Goal: Task Accomplishment & Management: Manage account settings

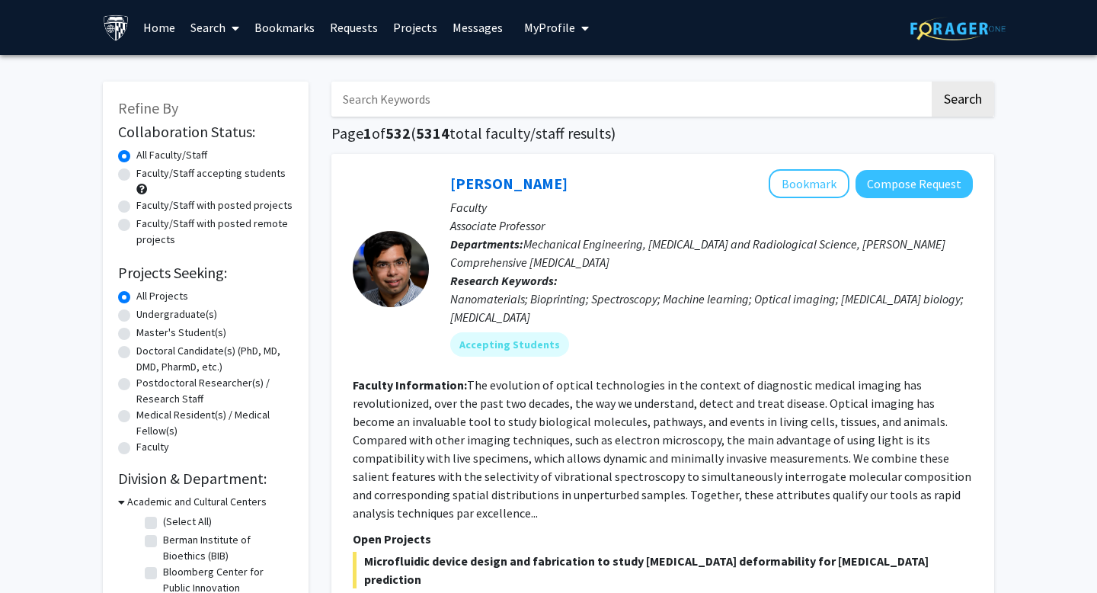
click at [551, 28] on span "My Profile" at bounding box center [549, 27] width 51 height 15
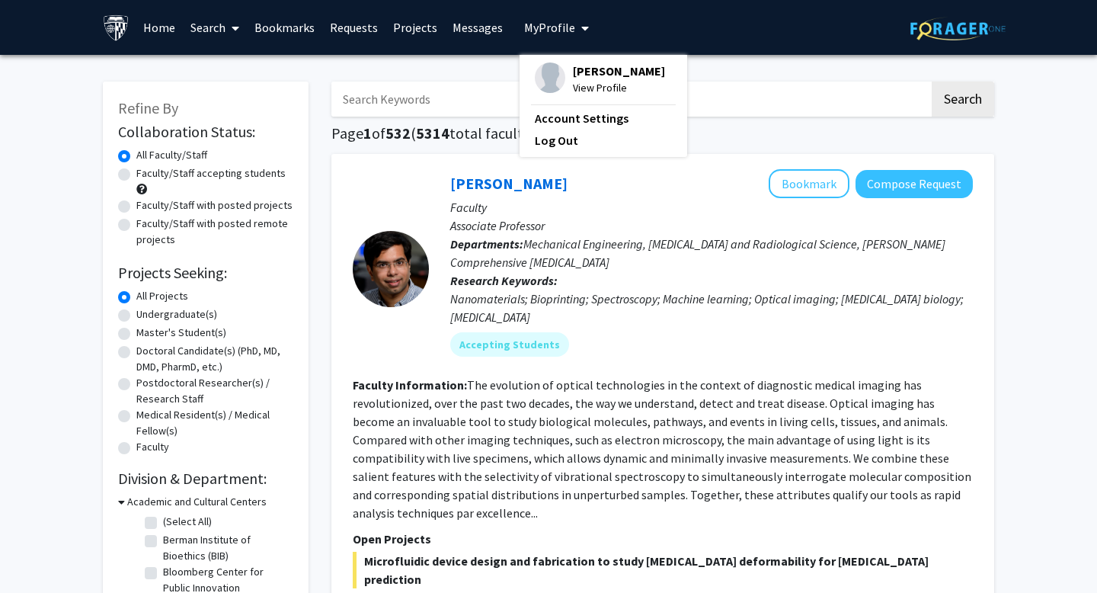
click at [590, 96] on span "View Profile" at bounding box center [619, 87] width 92 height 17
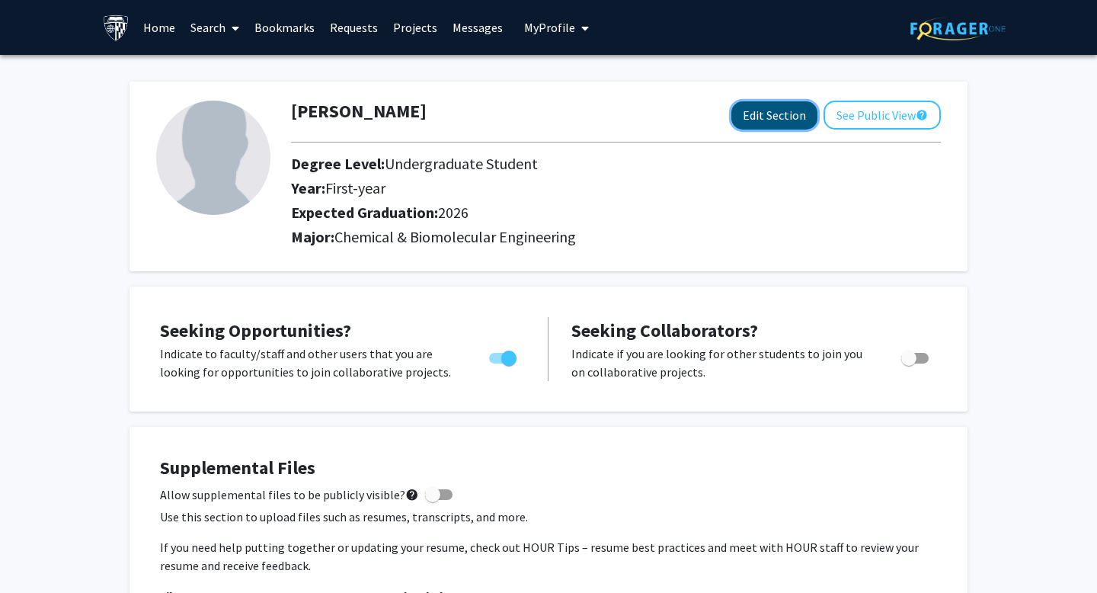
click at [748, 126] on button "Edit Section" at bounding box center [774, 115] width 86 height 28
select select "first-year"
select select "2026"
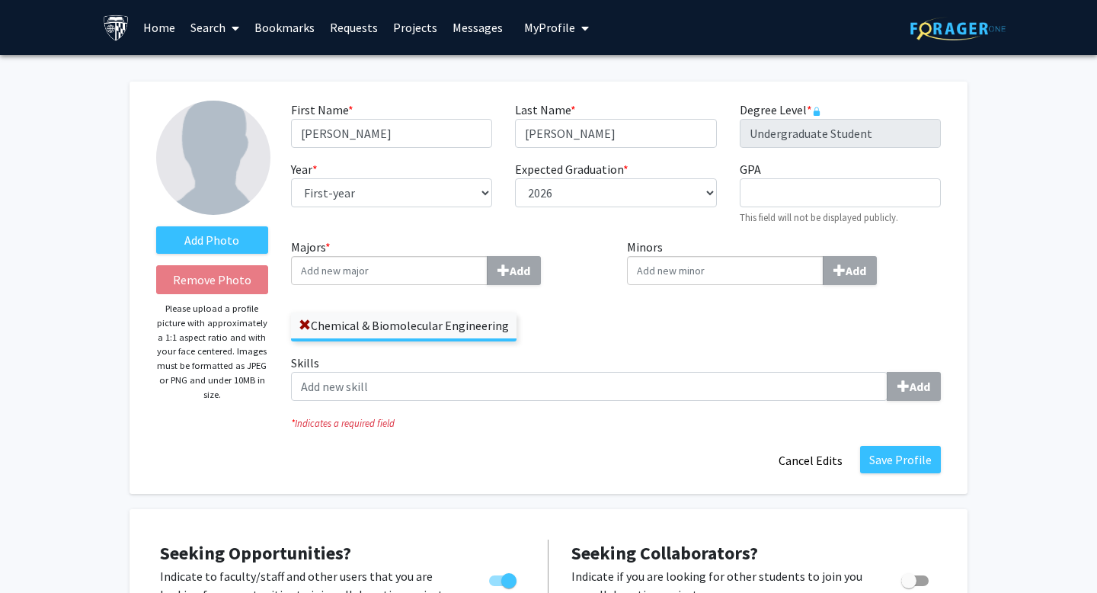
click at [430, 264] on input "Majors * Add" at bounding box center [389, 270] width 197 height 29
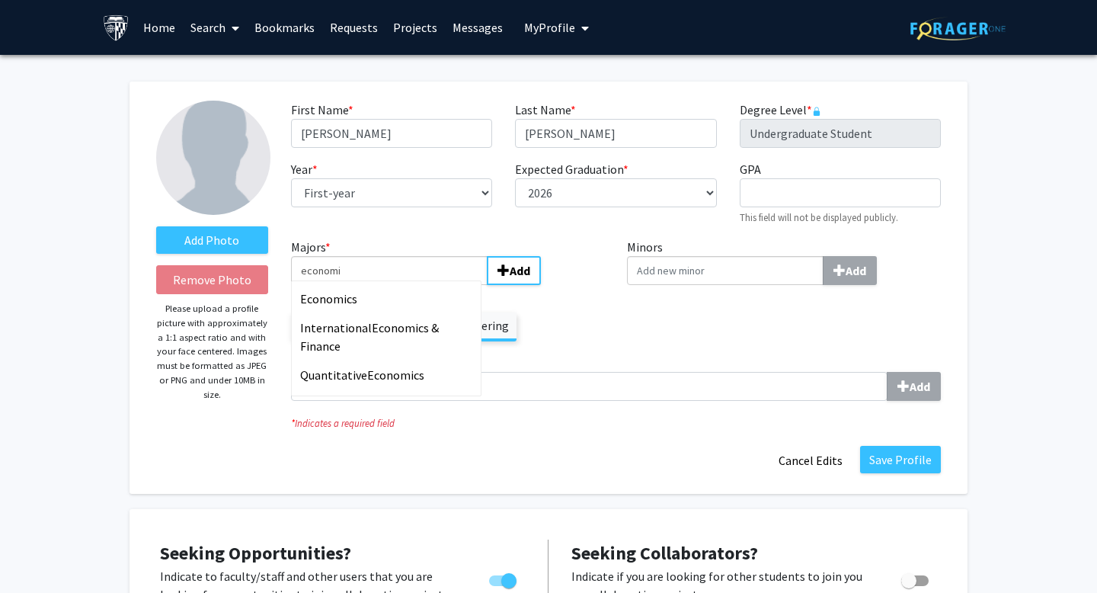
type input "economi"
click at [389, 292] on div "Economi cs" at bounding box center [389, 299] width 178 height 18
click at [389, 285] on input "economi" at bounding box center [389, 270] width 197 height 29
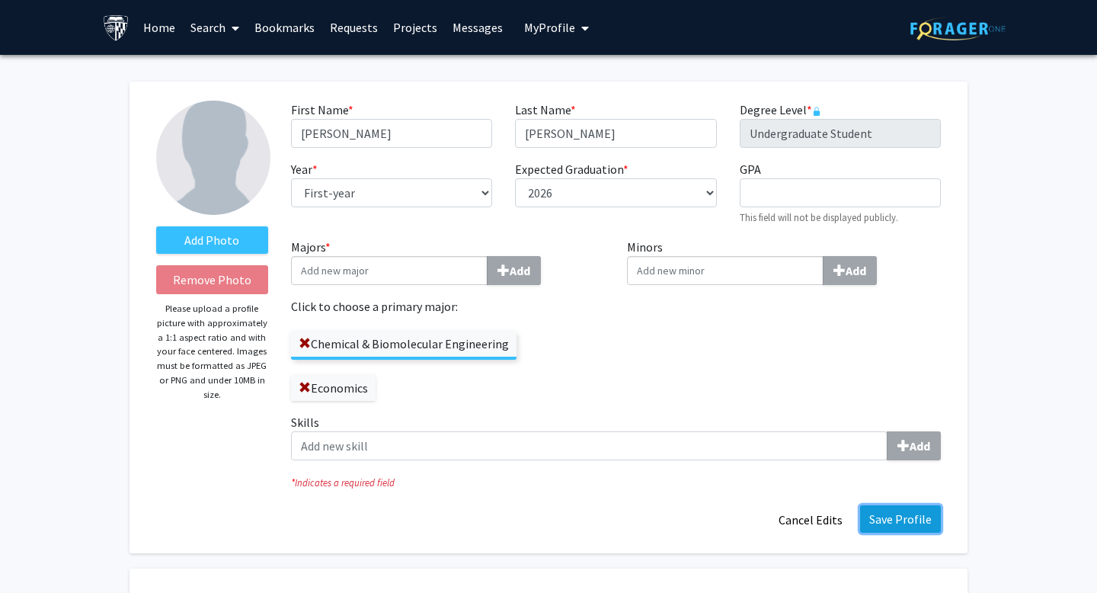
click at [926, 525] on button "Save Profile" at bounding box center [900, 518] width 81 height 27
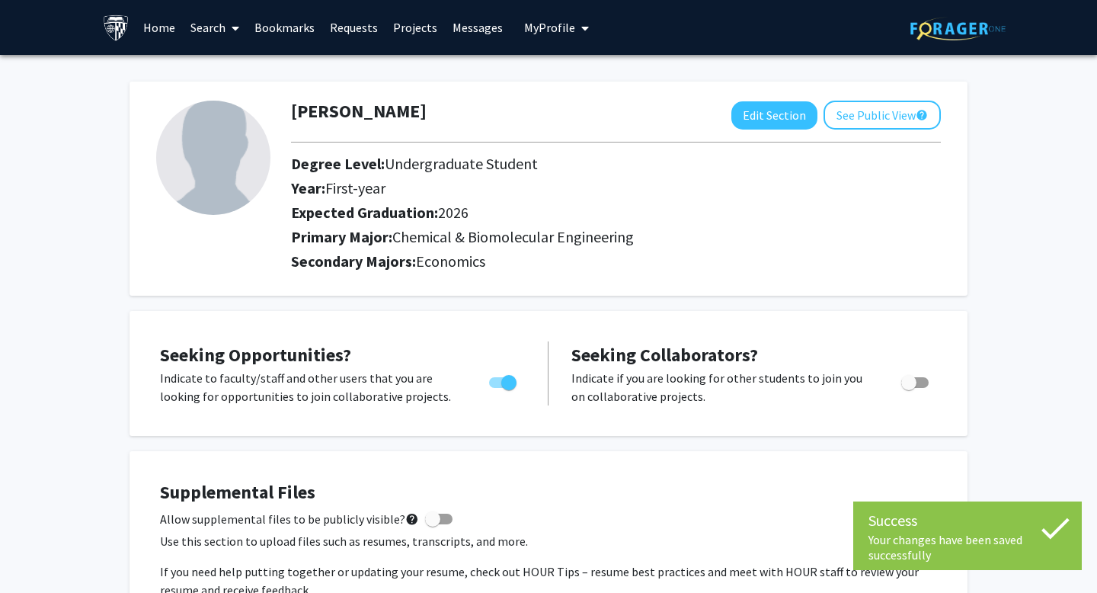
click at [200, 29] on link "Search" at bounding box center [215, 27] width 64 height 53
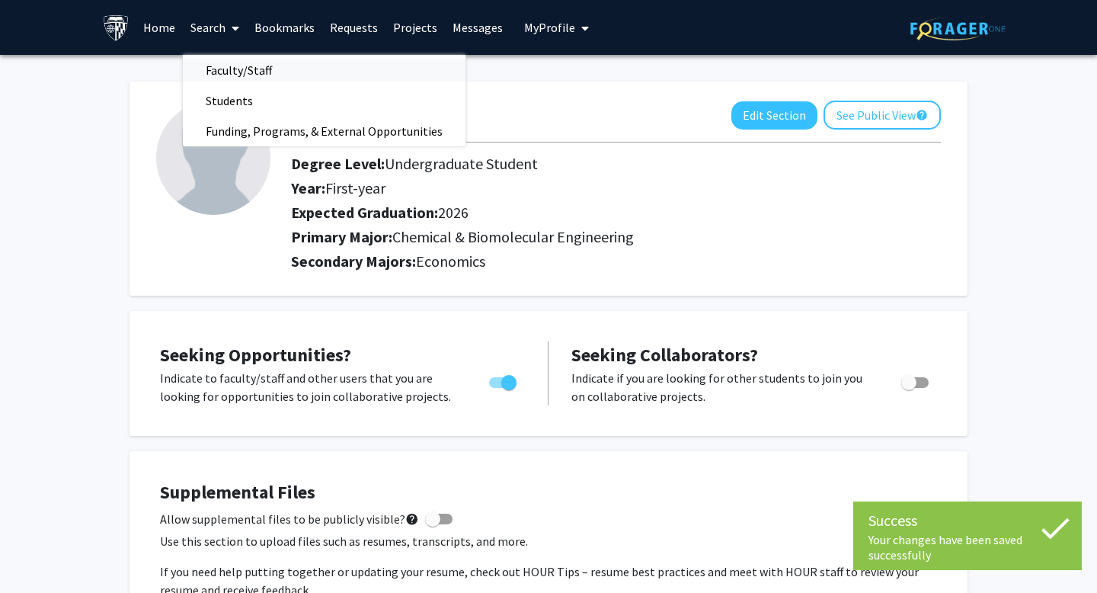
click at [246, 71] on span "Faculty/Staff" at bounding box center [239, 70] width 112 height 30
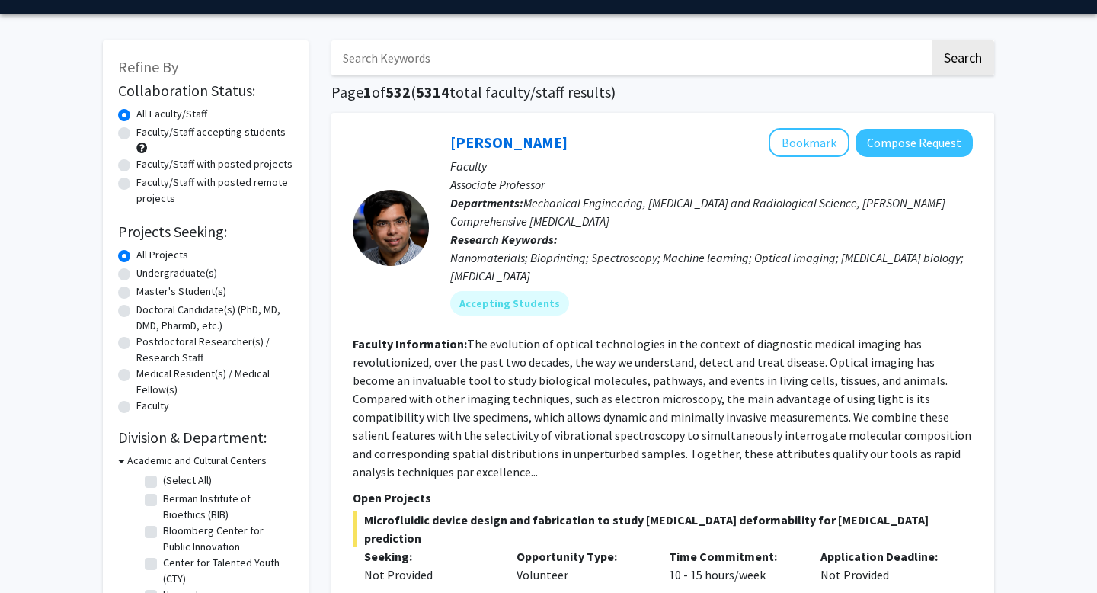
scroll to position [47, 0]
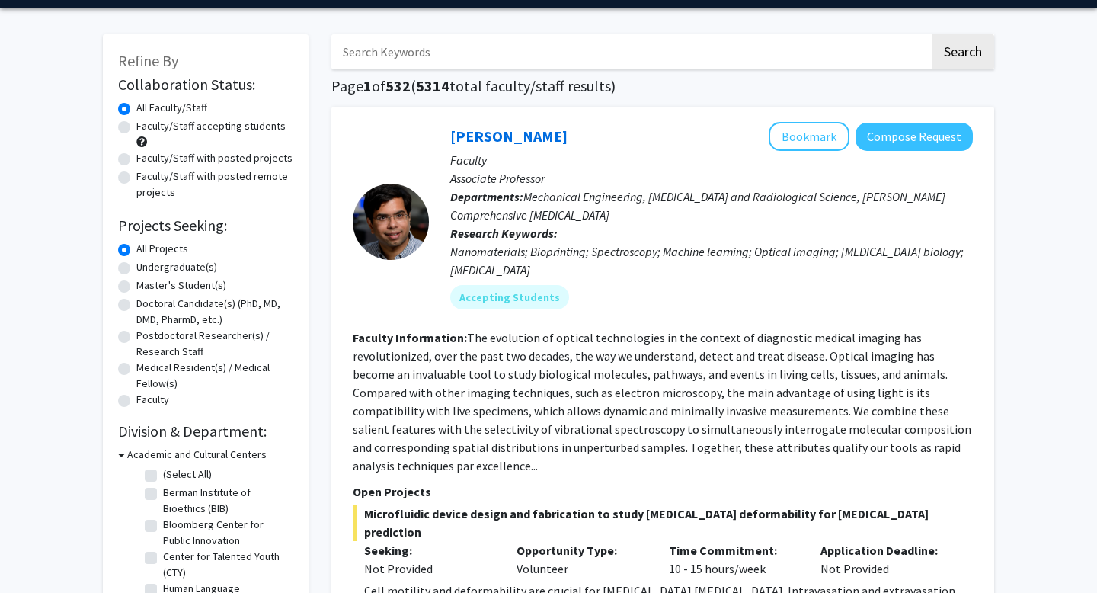
click at [200, 267] on label "Undergraduate(s)" at bounding box center [176, 267] width 81 height 16
click at [146, 267] on input "Undergraduate(s)" at bounding box center [141, 264] width 10 height 10
radio input "true"
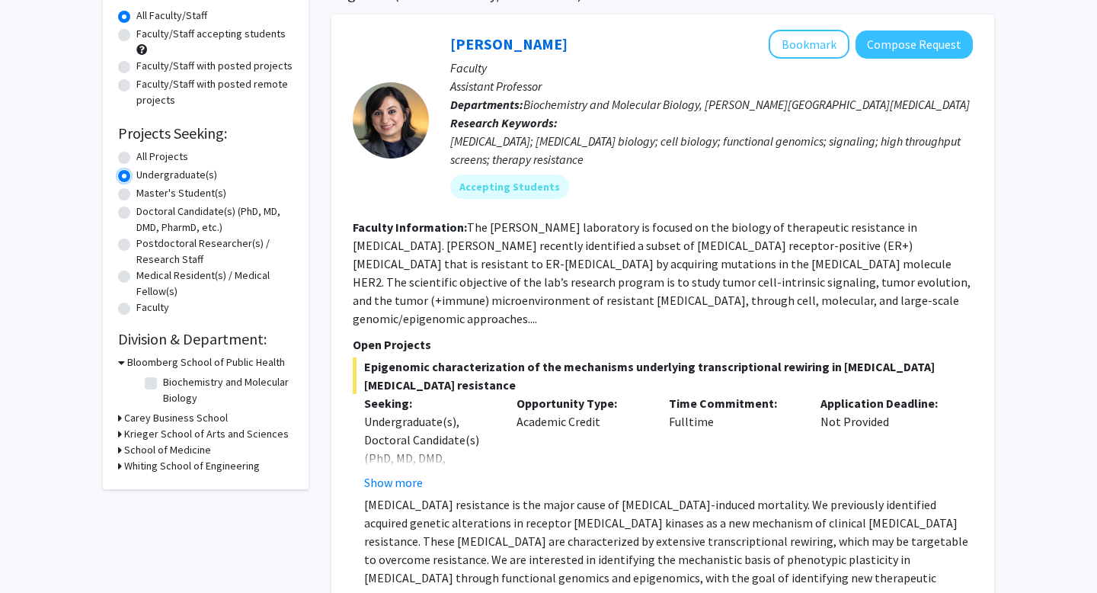
scroll to position [142, 0]
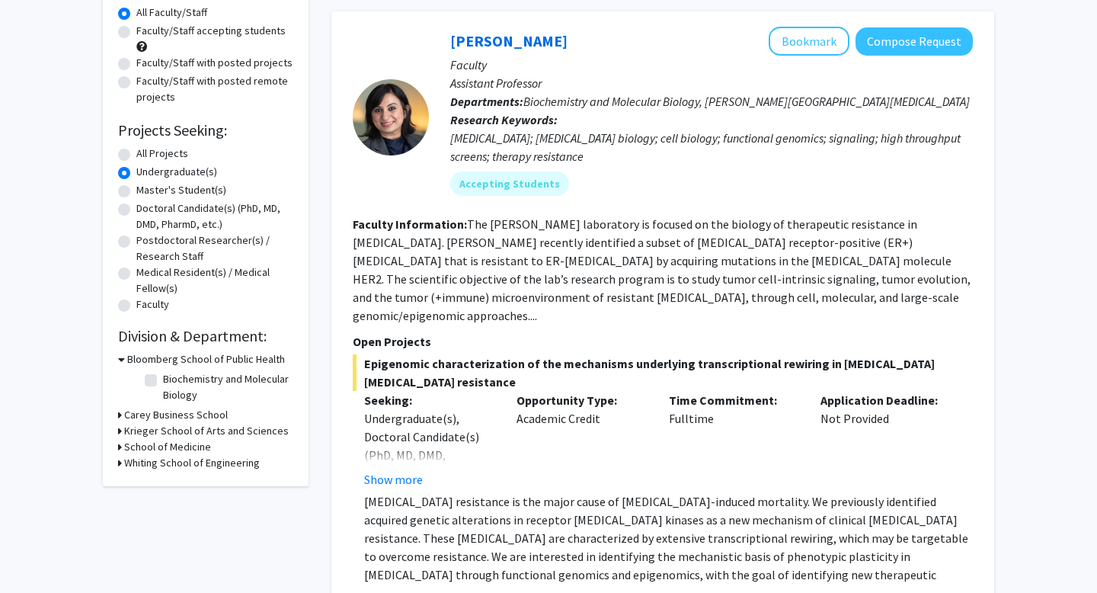
click at [162, 427] on h3 "Krieger School of Arts and Sciences" at bounding box center [206, 431] width 165 height 16
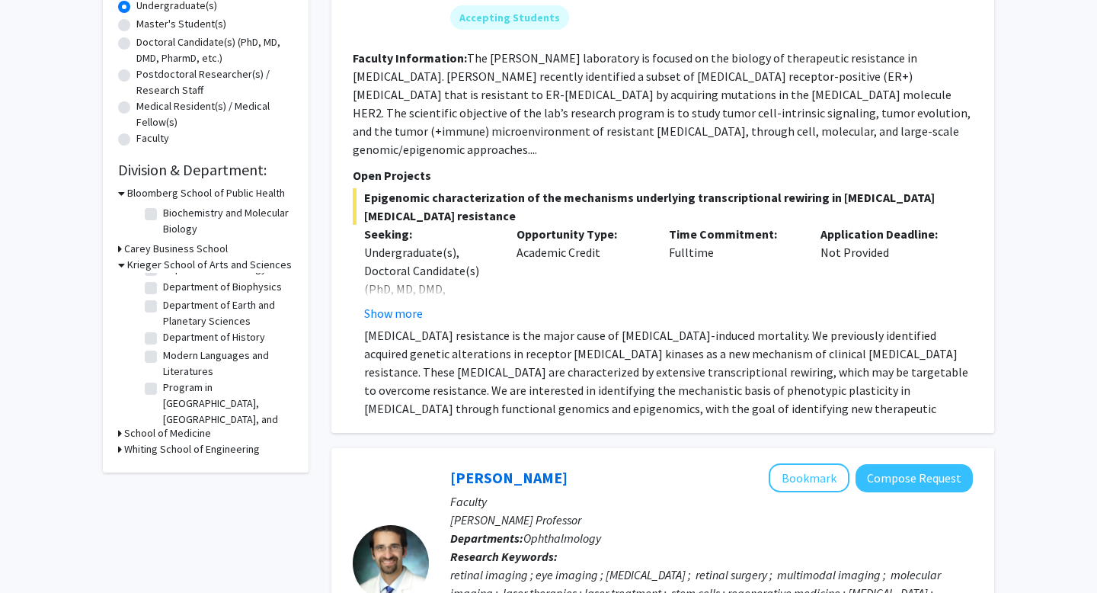
scroll to position [152, 0]
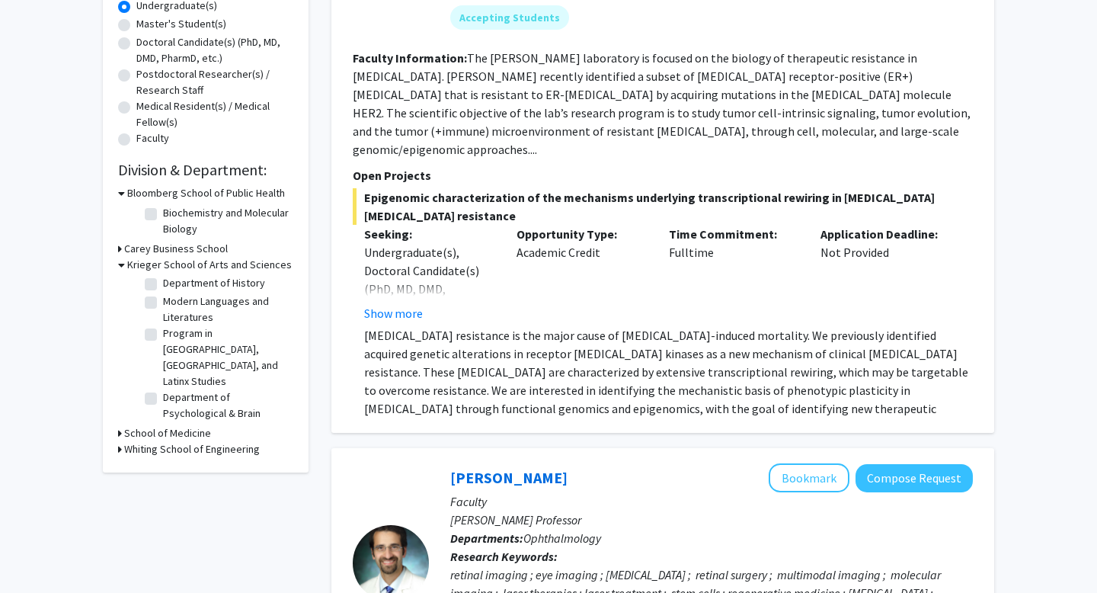
click at [214, 248] on h3 "Carey Business School" at bounding box center [176, 249] width 104 height 16
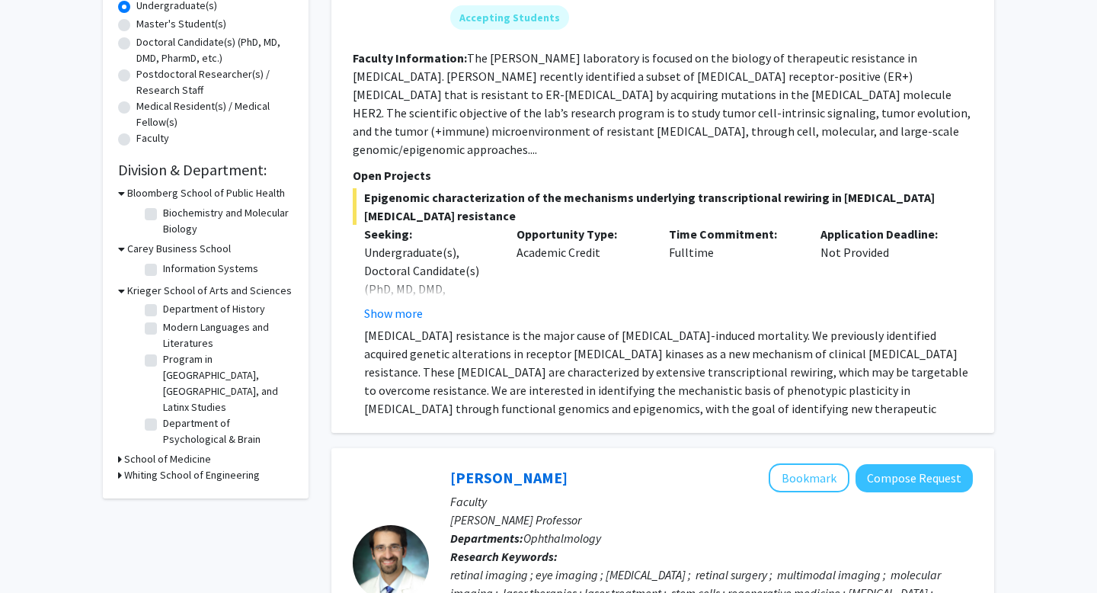
click at [214, 248] on h3 "Carey Business School" at bounding box center [179, 249] width 104 height 16
